Goal: Task Accomplishment & Management: Complete application form

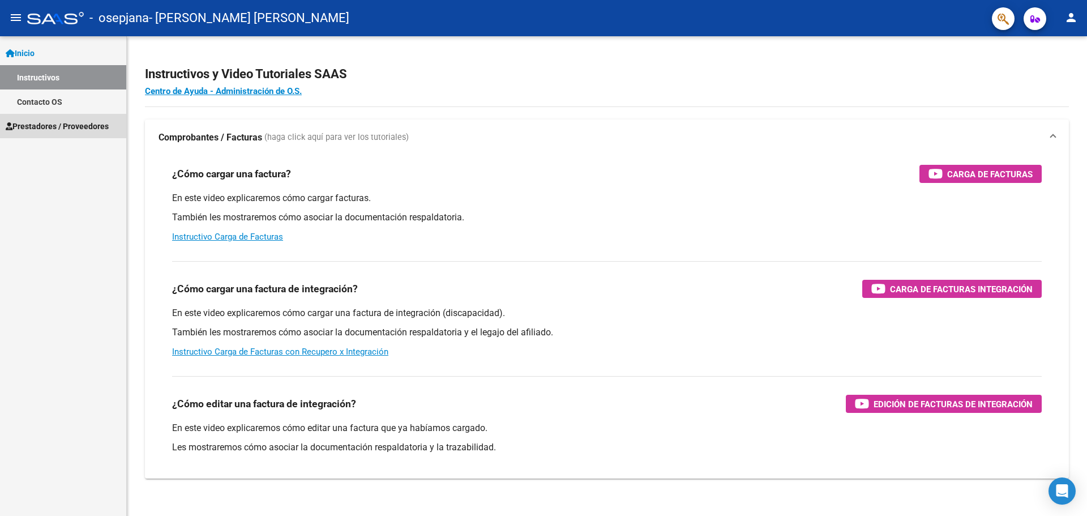
click at [80, 127] on span "Prestadores / Proveedores" at bounding box center [57, 126] width 103 height 12
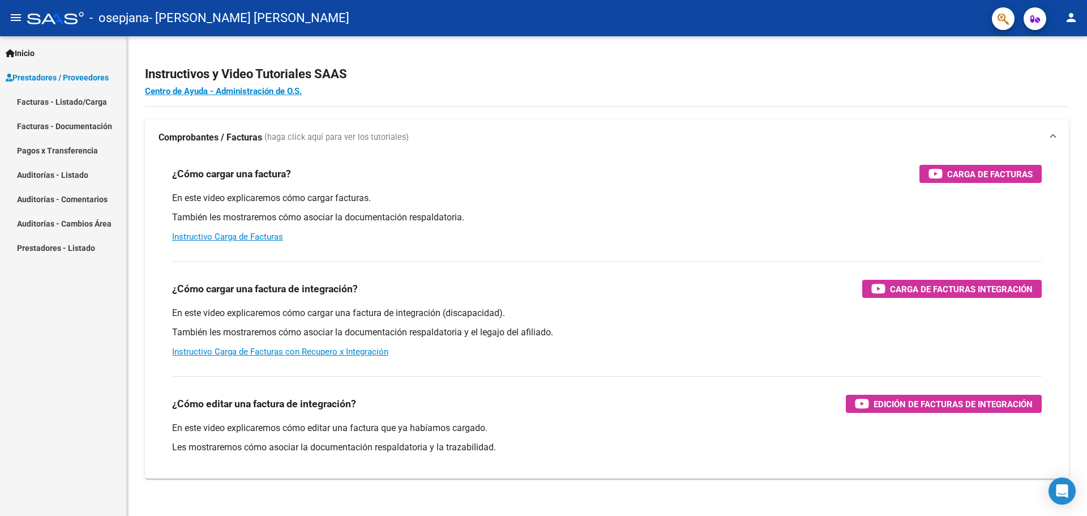
click at [61, 103] on link "Facturas - Listado/Carga" at bounding box center [63, 101] width 126 height 24
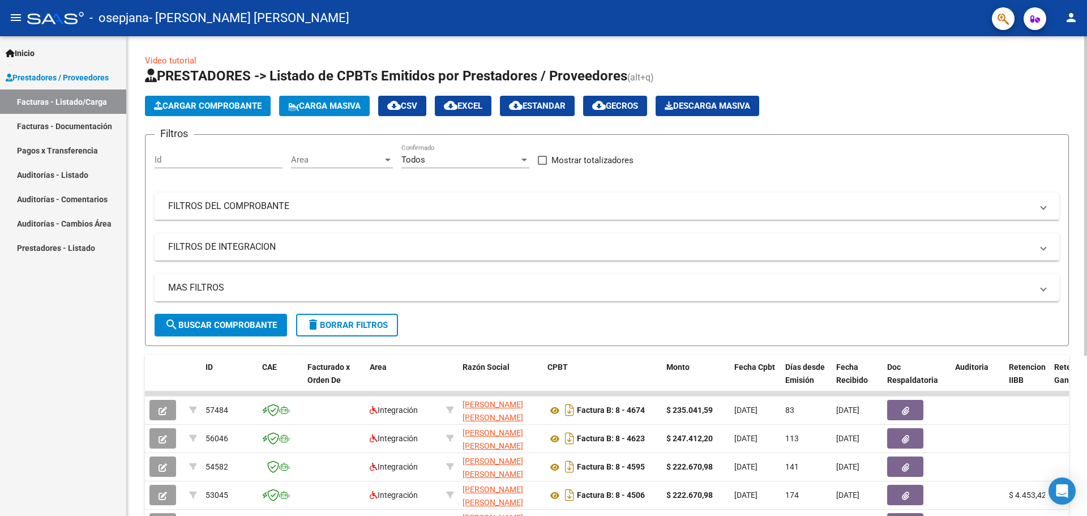
click at [215, 104] on span "Cargar Comprobante" at bounding box center [208, 106] width 108 height 10
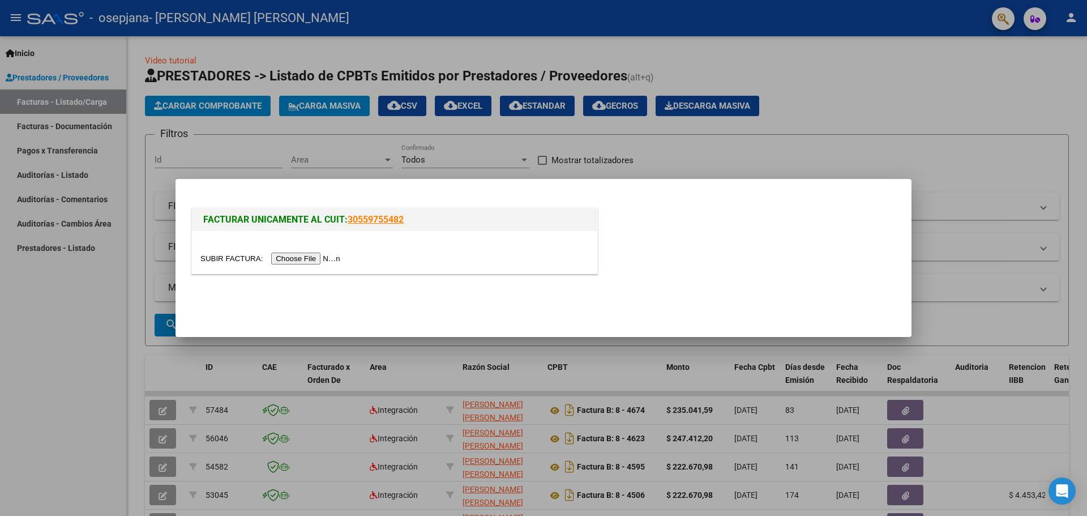
click at [309, 254] on input "file" at bounding box center [271, 259] width 143 height 12
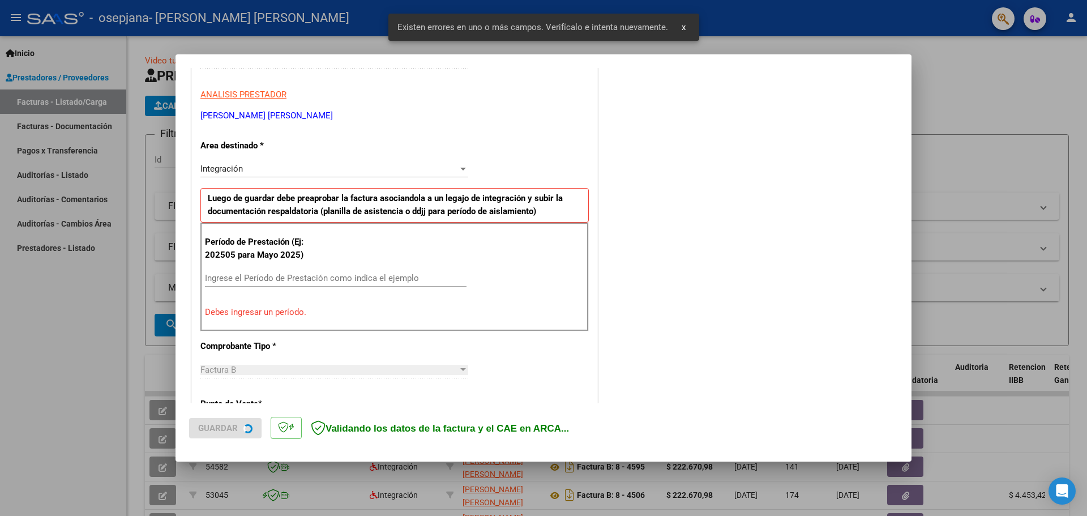
scroll to position [206, 0]
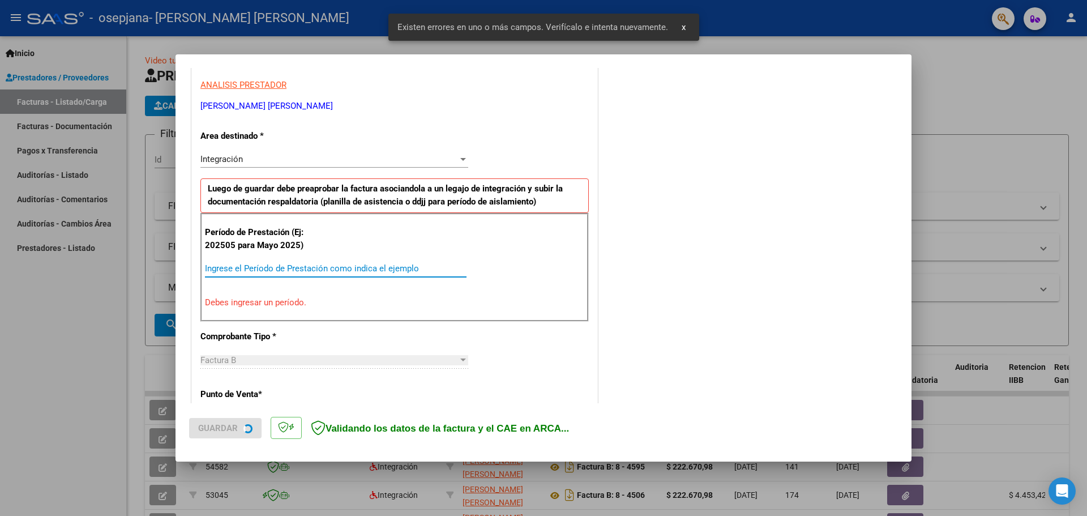
click at [236, 264] on input "Ingrese el Período de Prestación como indica el ejemplo" at bounding box center [336, 268] width 262 height 10
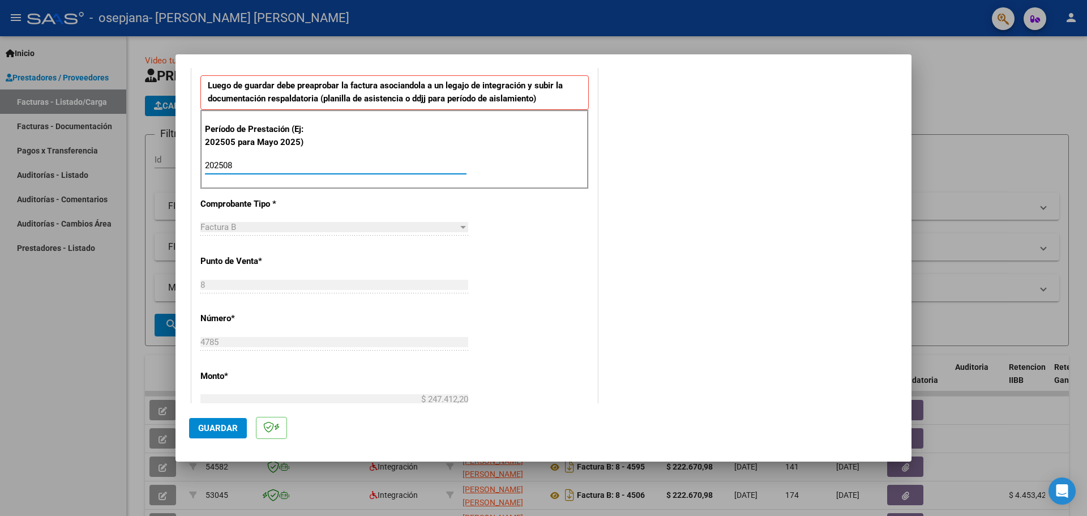
scroll to position [319, 0]
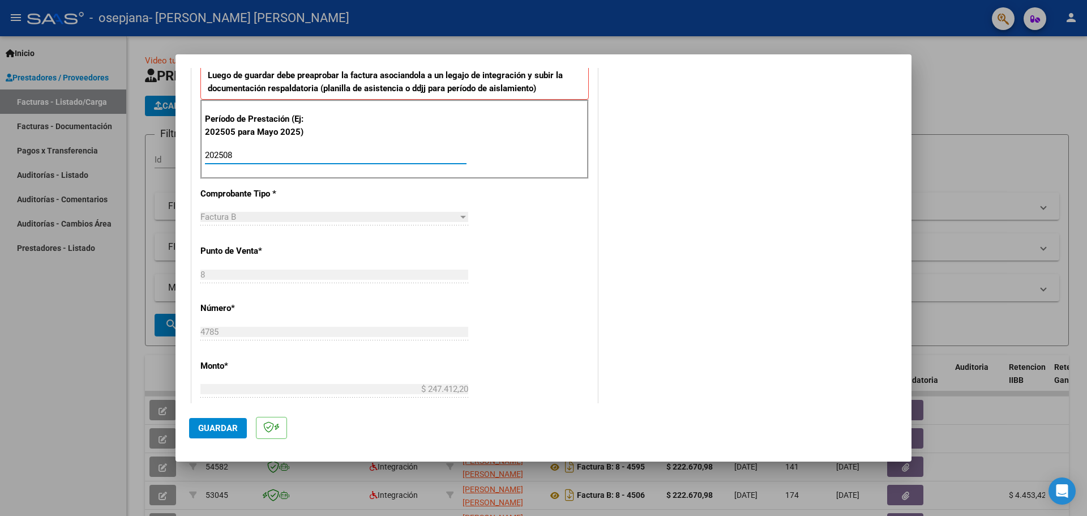
type input "202508"
click at [211, 428] on span "Guardar" at bounding box center [218, 428] width 40 height 10
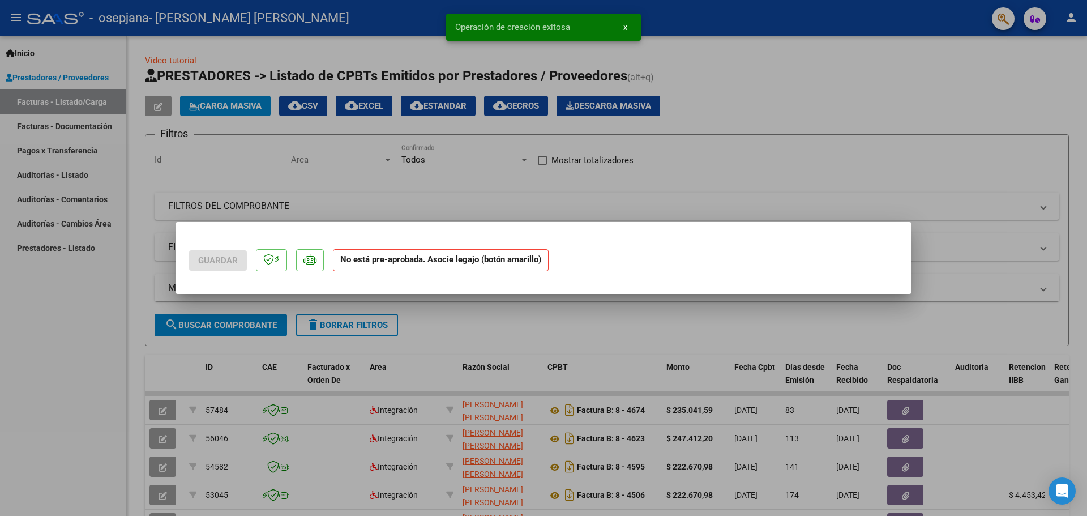
scroll to position [0, 0]
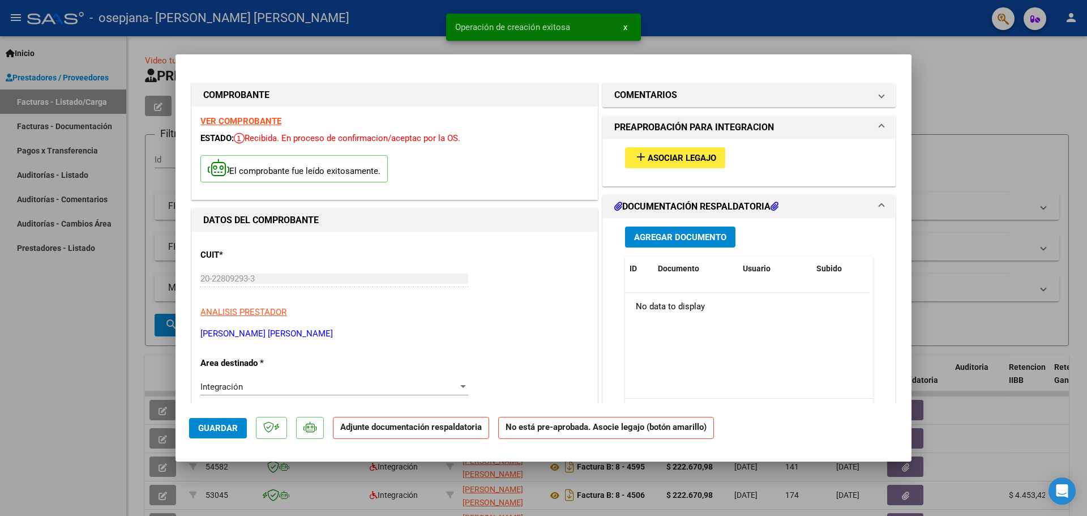
click at [662, 153] on span "Asociar Legajo" at bounding box center [682, 158] width 69 height 10
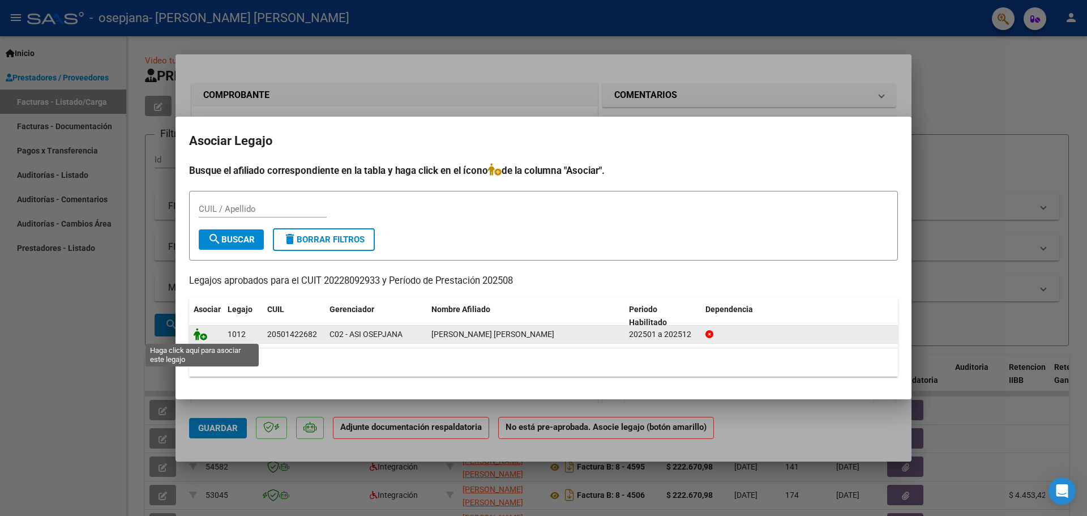
click at [203, 335] on icon at bounding box center [201, 334] width 14 height 12
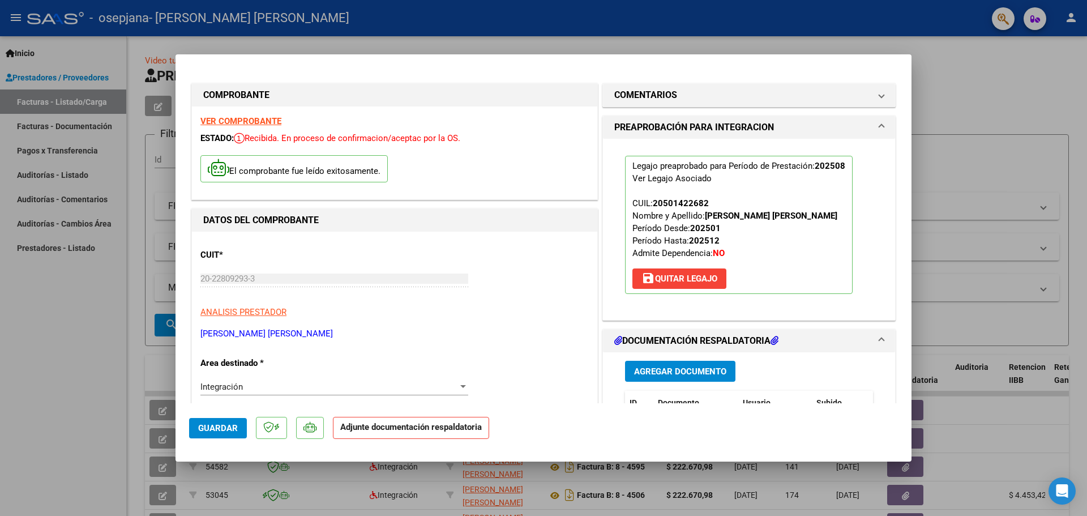
click at [672, 377] on span "Agregar Documento" at bounding box center [680, 371] width 92 height 10
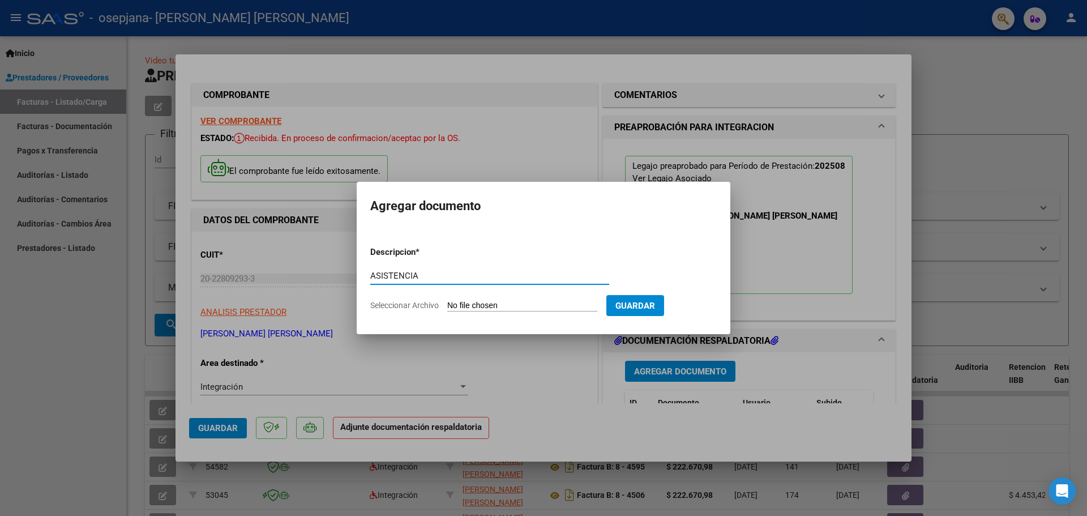
type input "ASISTENCIA"
click at [422, 307] on span "Seleccionar Archivo" at bounding box center [404, 305] width 69 height 9
click at [447, 307] on input "Seleccionar Archivo" at bounding box center [522, 306] width 150 height 11
type input "C:\fakepath\ASISTENCIA (1).pdf"
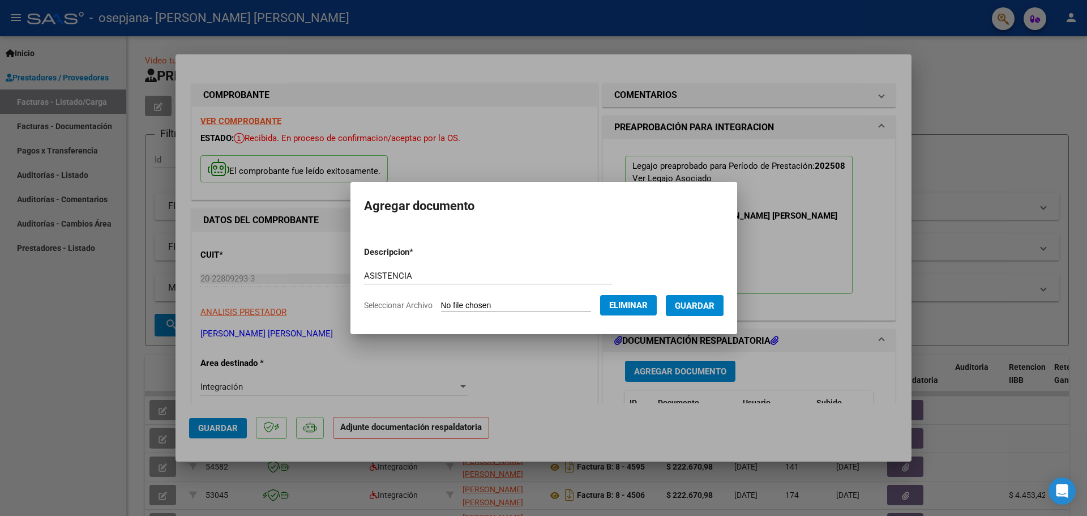
click at [698, 307] on span "Guardar" at bounding box center [695, 306] width 40 height 10
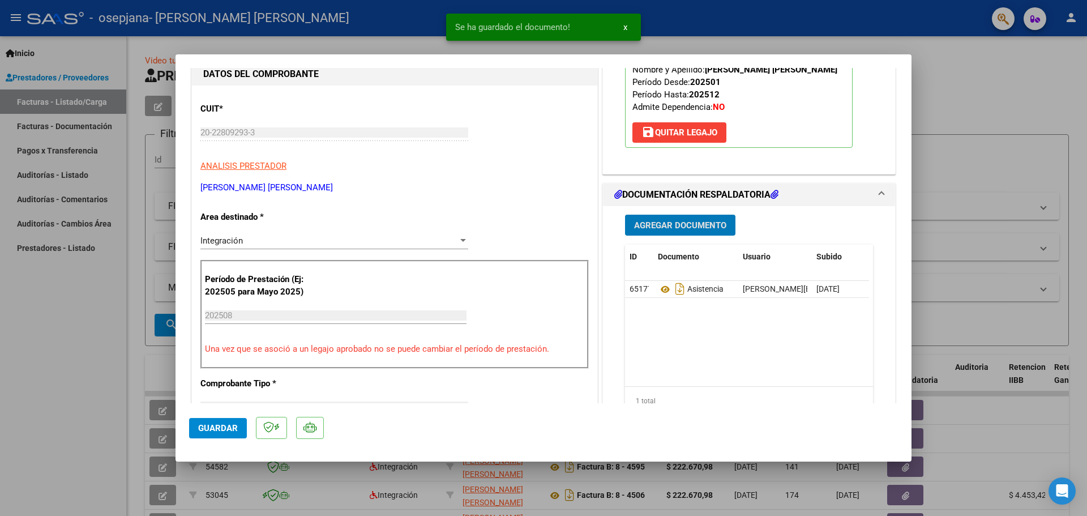
scroll to position [170, 0]
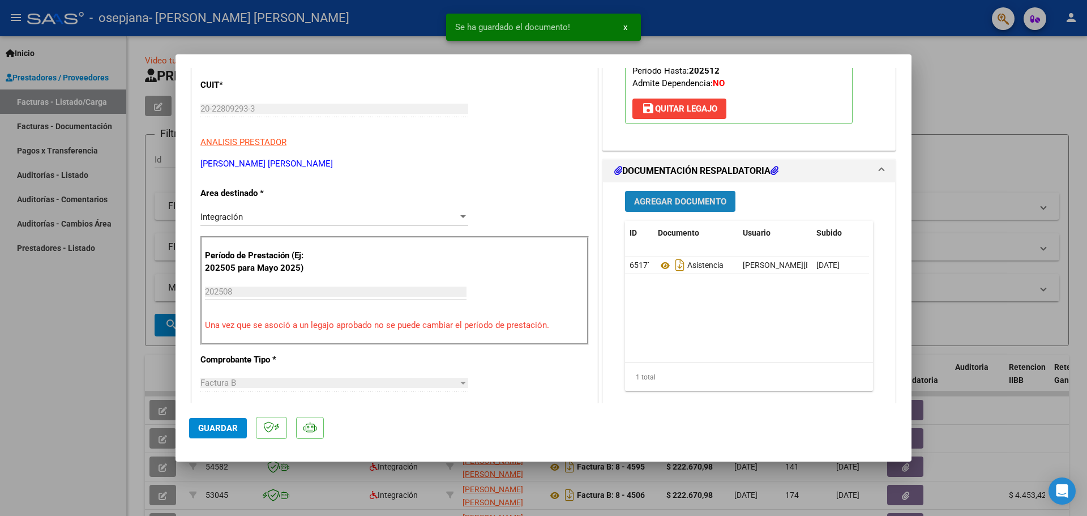
click at [669, 207] on span "Agregar Documento" at bounding box center [680, 201] width 92 height 10
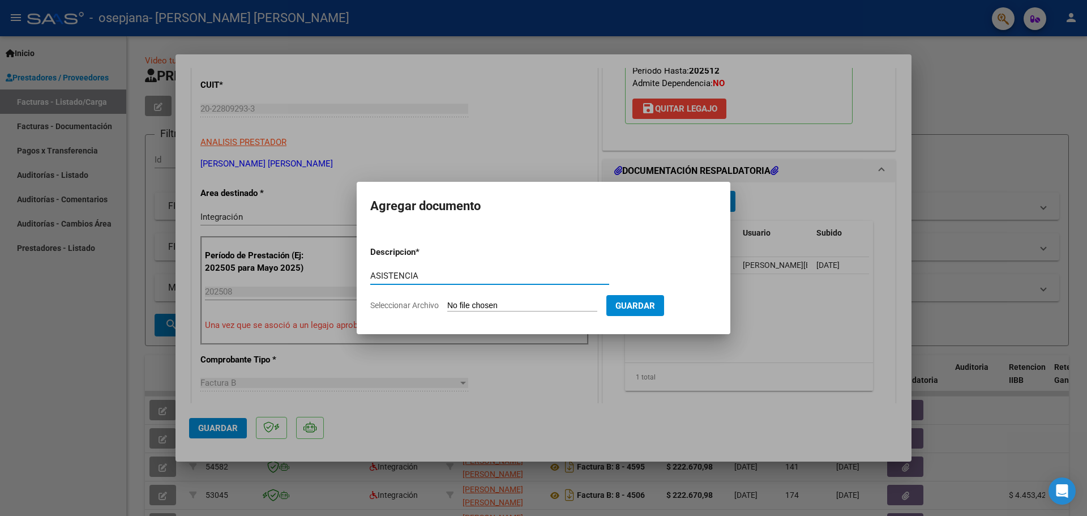
type input "ASISTENCIA"
click at [411, 305] on span "Seleccionar Archivo" at bounding box center [404, 305] width 69 height 9
click at [447, 305] on input "Seleccionar Archivo" at bounding box center [522, 306] width 150 height 11
type input "C:\fakepath\ASISTENCIA (2).pdf"
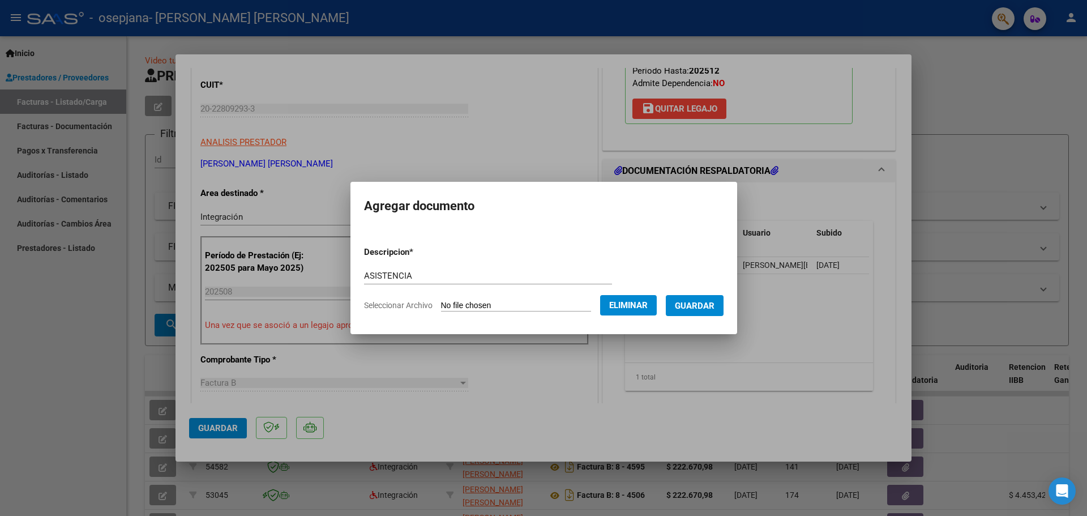
click at [695, 305] on span "Guardar" at bounding box center [695, 306] width 40 height 10
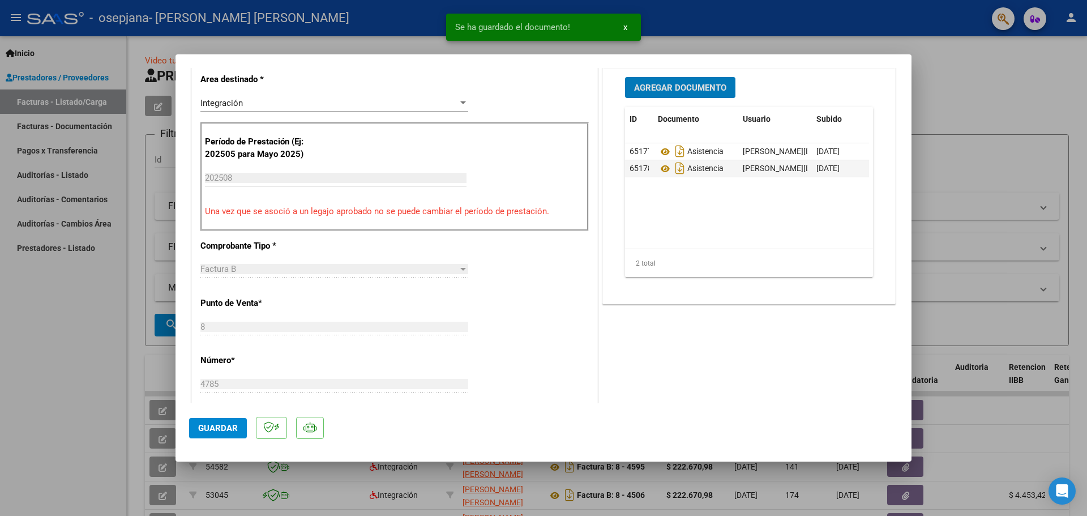
scroll to position [283, 0]
click at [211, 430] on span "Guardar" at bounding box center [218, 428] width 40 height 10
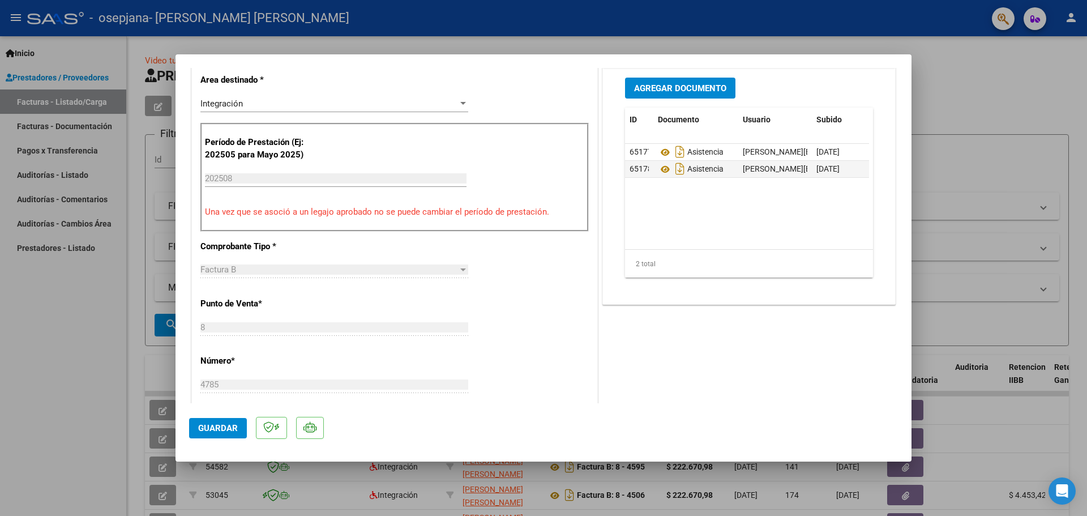
click at [626, 25] on div at bounding box center [543, 258] width 1087 height 516
type input "$ 0,00"
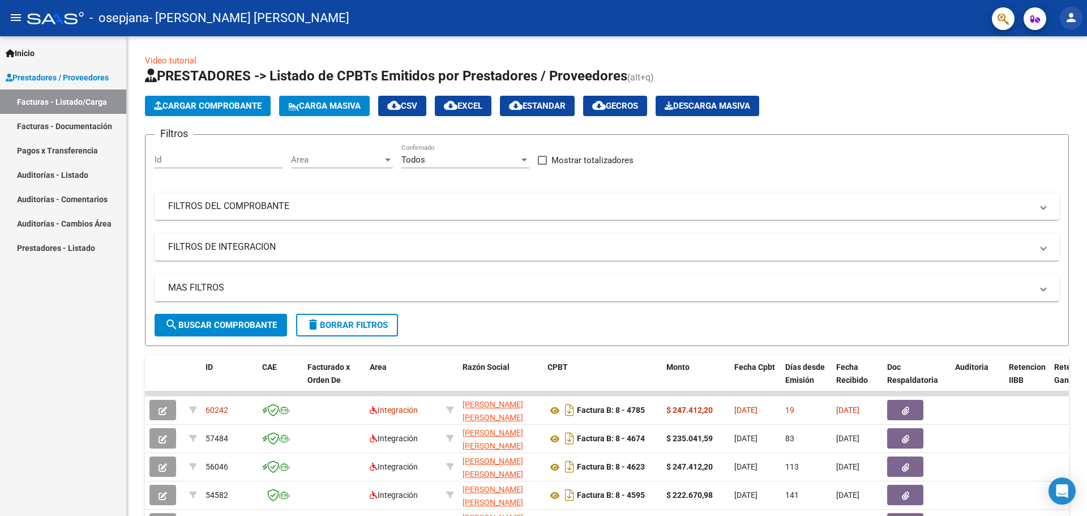
click at [1075, 13] on mat-icon "person" at bounding box center [1072, 18] width 14 height 14
click at [1056, 76] on button "exit_to_app Salir" at bounding box center [1048, 74] width 69 height 27
